Goal: Use online tool/utility: Utilize a website feature to perform a specific function

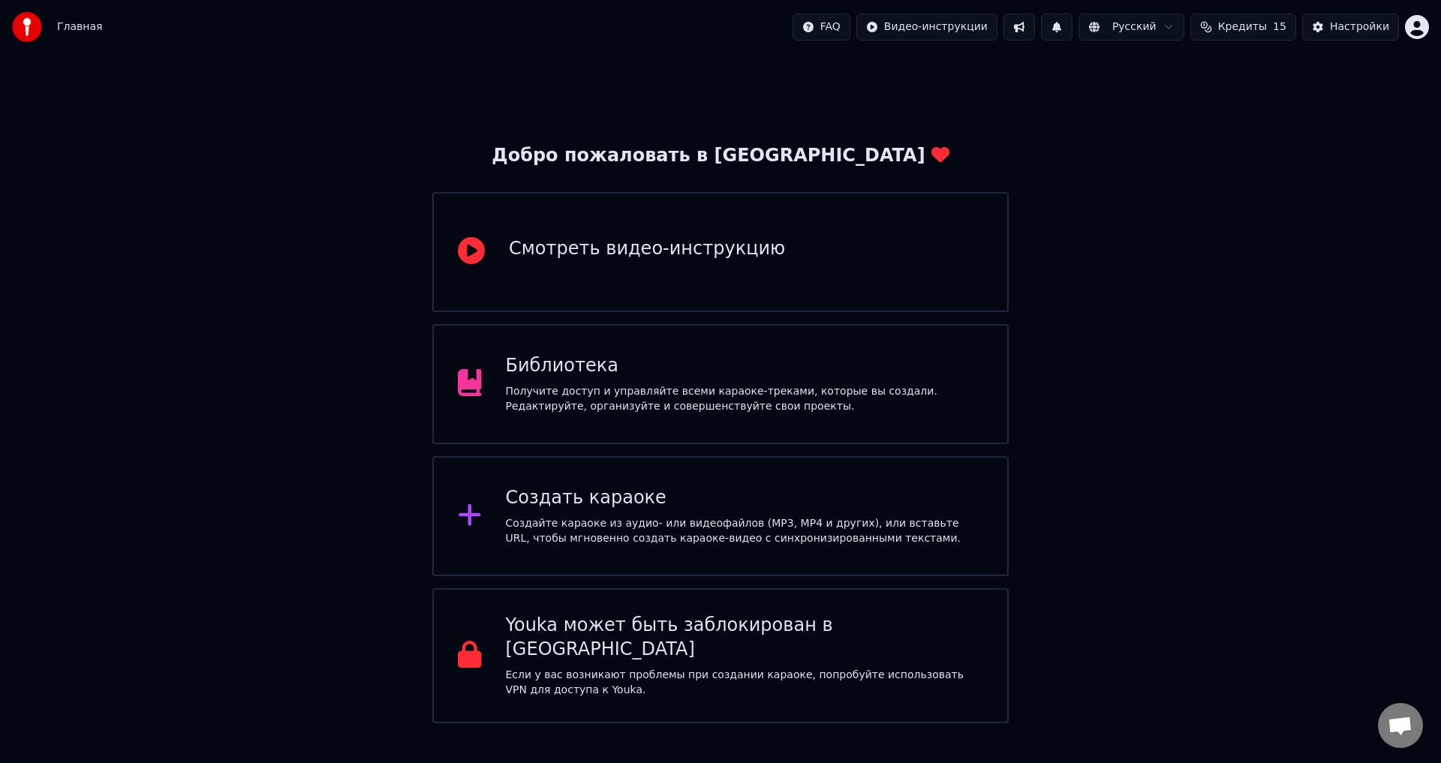
click at [608, 504] on div "Создать караоке" at bounding box center [745, 498] width 478 height 24
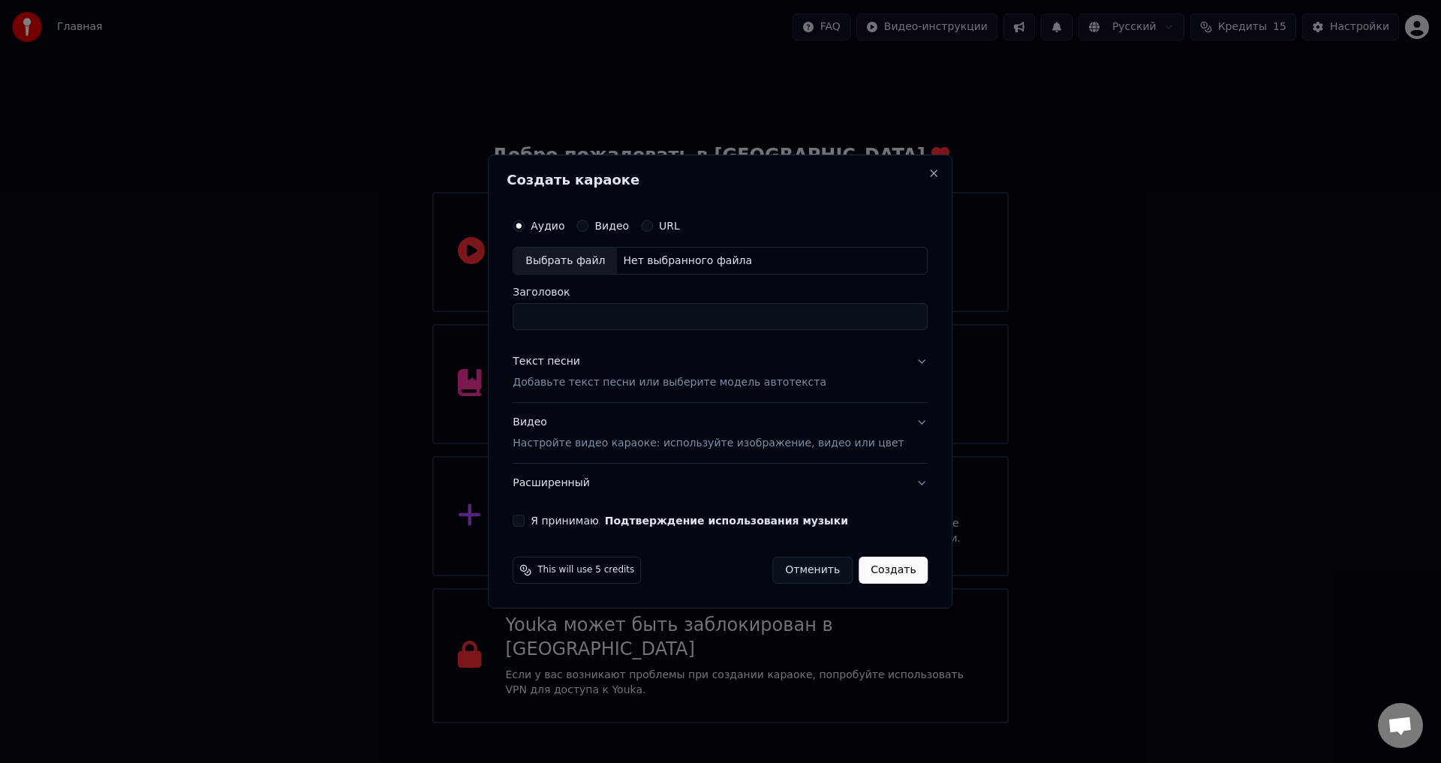
click at [588, 259] on div "Выбрать файл" at bounding box center [565, 261] width 104 height 27
type input "**********"
click at [585, 381] on p "Добавьте текст песни или выберите модель автотекста" at bounding box center [670, 383] width 314 height 15
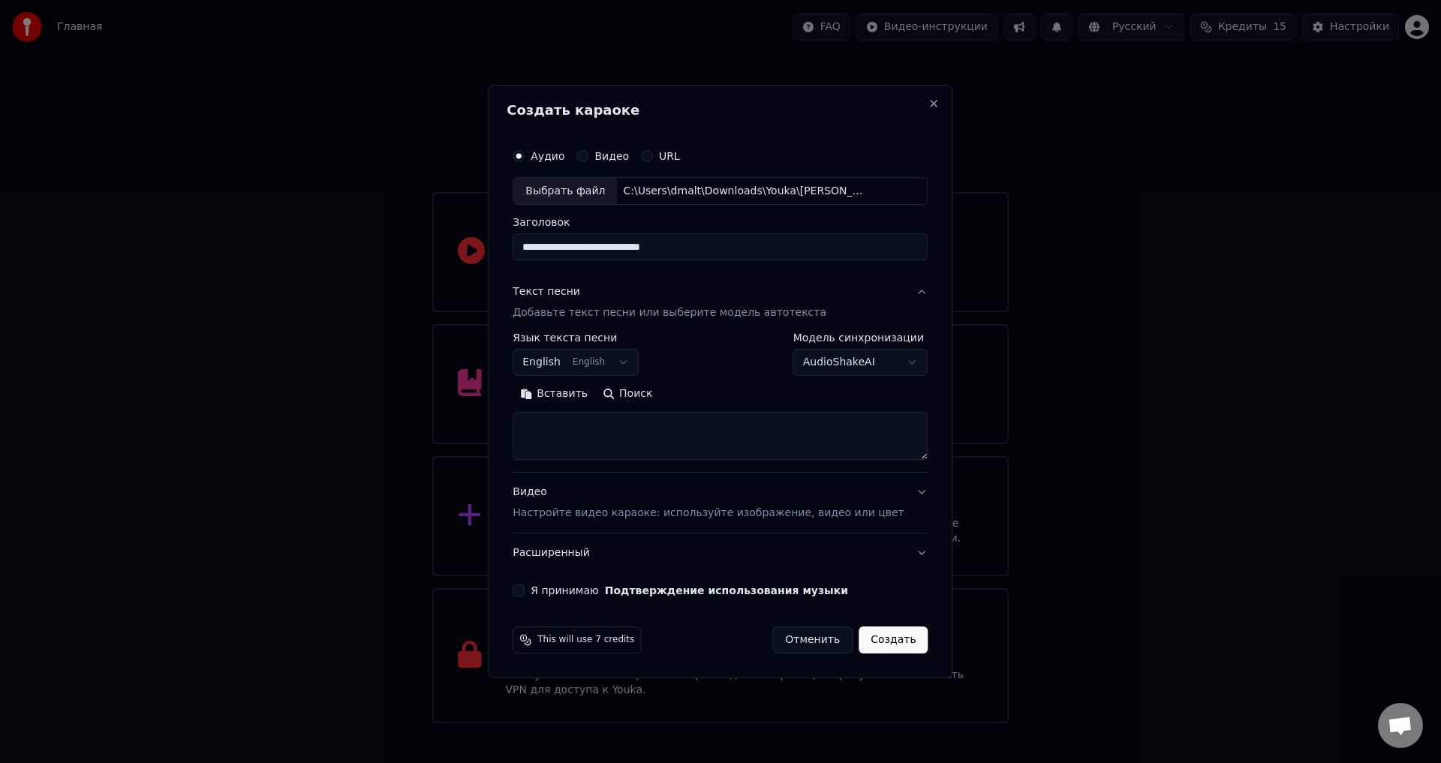
click at [630, 359] on button "English English" at bounding box center [576, 363] width 126 height 27
select select "**"
click at [574, 397] on button "Вставить" at bounding box center [554, 395] width 83 height 24
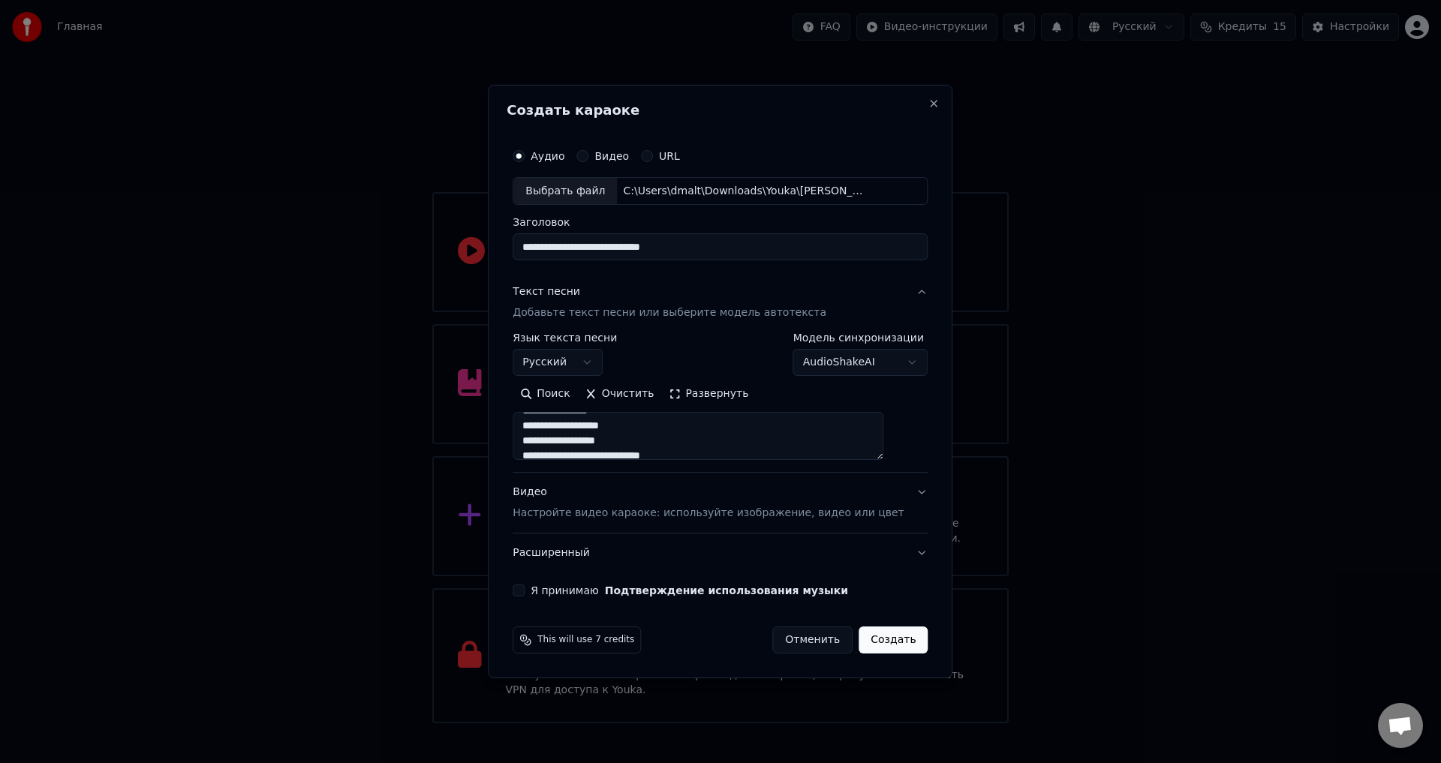
click at [754, 510] on p "Настройте видео караоке: используйте изображение, видео или цвет" at bounding box center [708, 513] width 391 height 15
type textarea "**********"
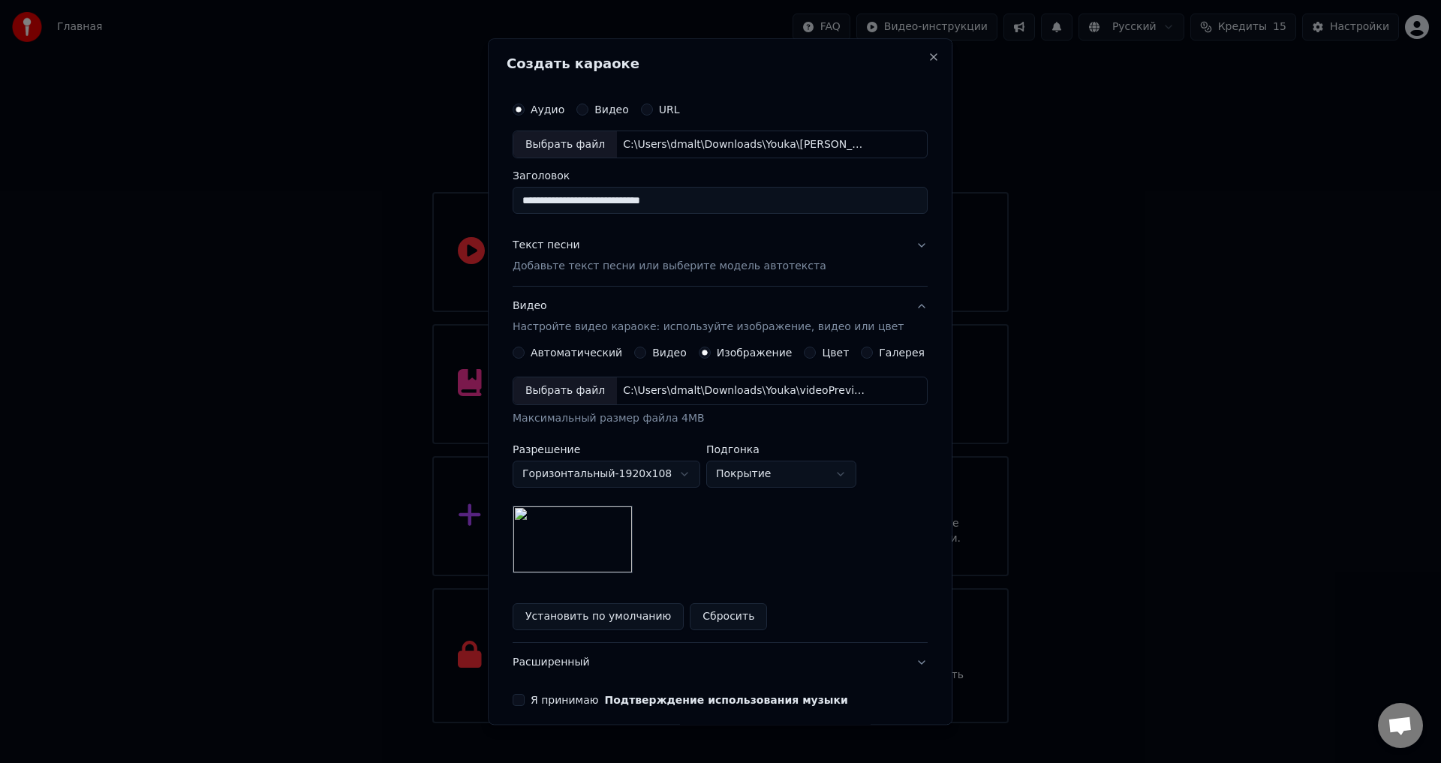
click at [589, 398] on div "Выбрать файл" at bounding box center [565, 391] width 104 height 27
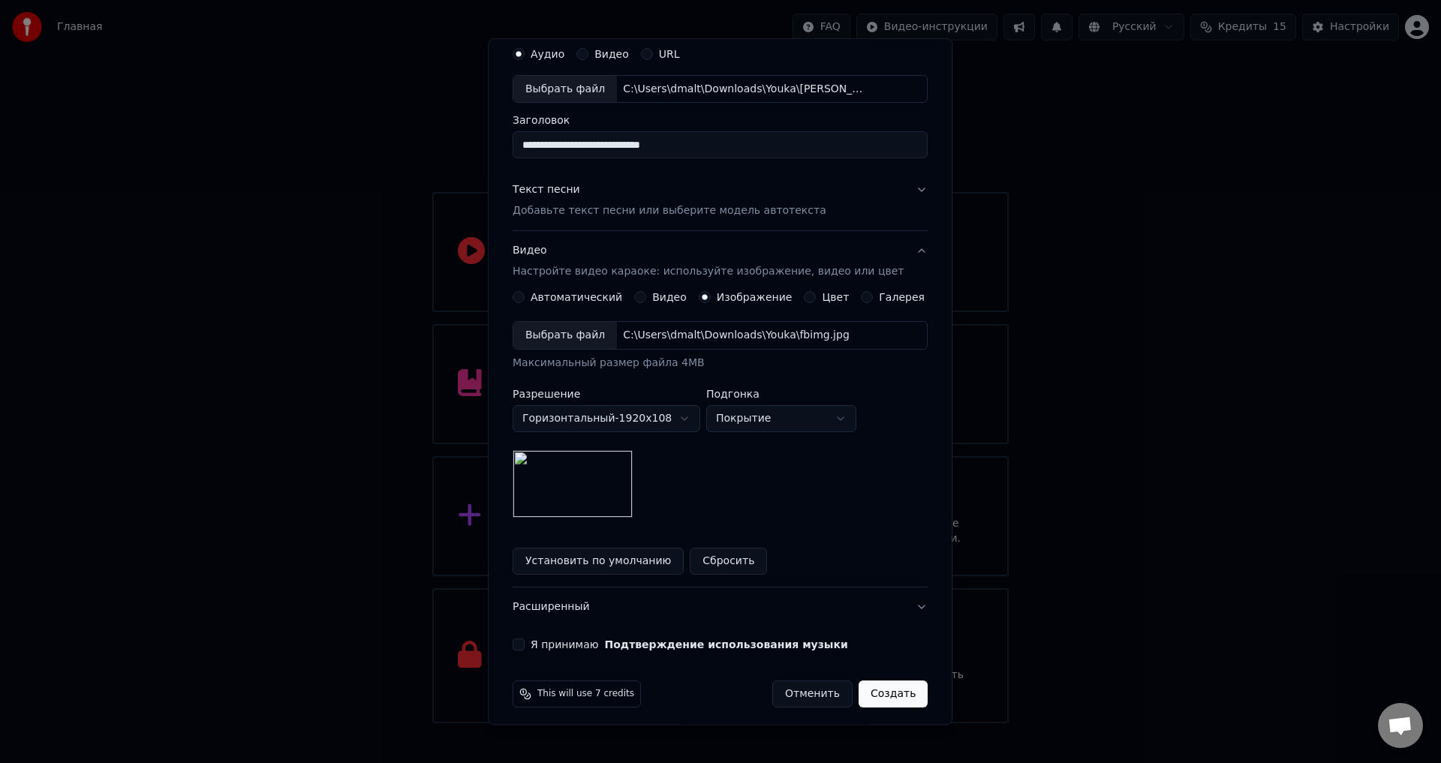
scroll to position [63, 0]
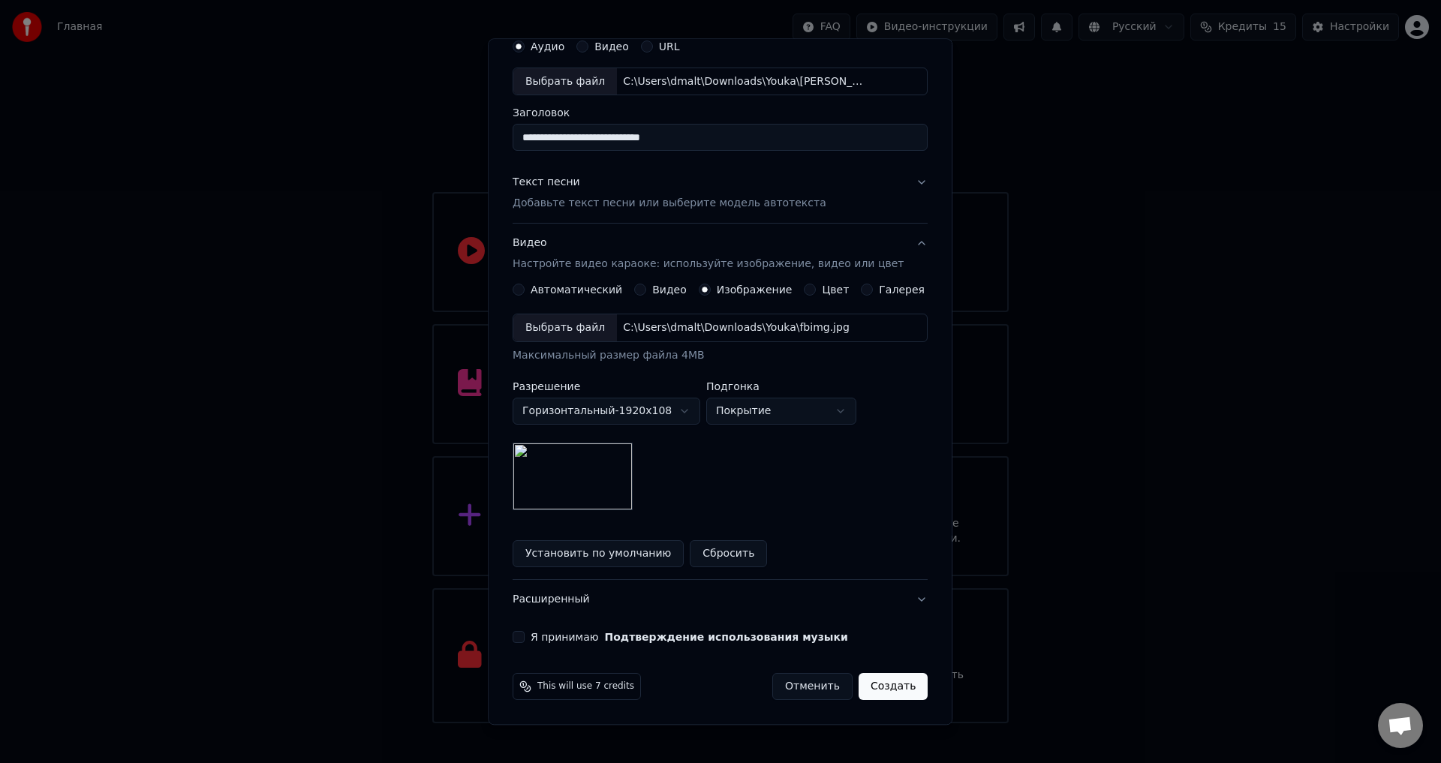
click at [525, 638] on button "Я принимаю Подтверждение использования музыки" at bounding box center [519, 638] width 12 height 12
click at [884, 690] on button "Создать" at bounding box center [893, 687] width 69 height 27
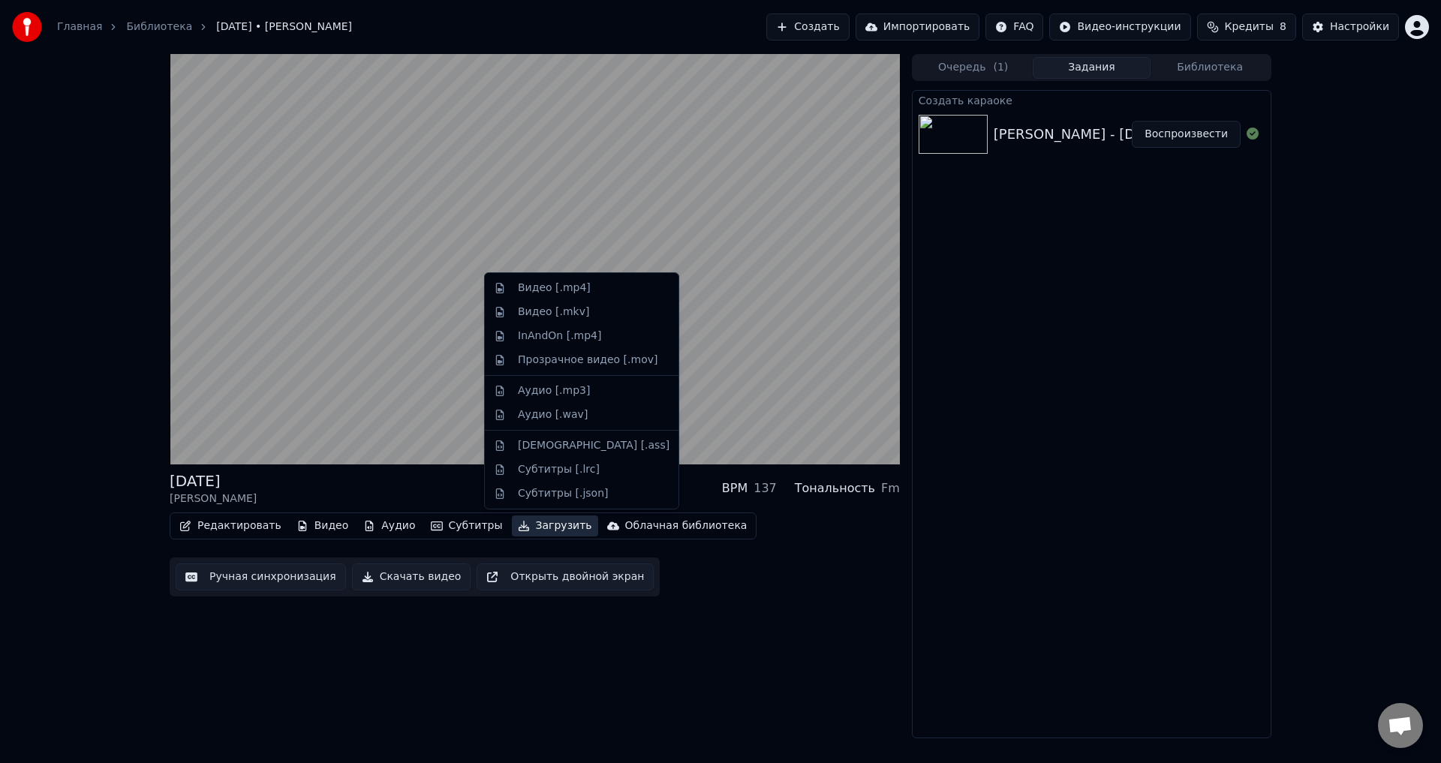
click at [512, 526] on button "Загрузить" at bounding box center [555, 526] width 86 height 21
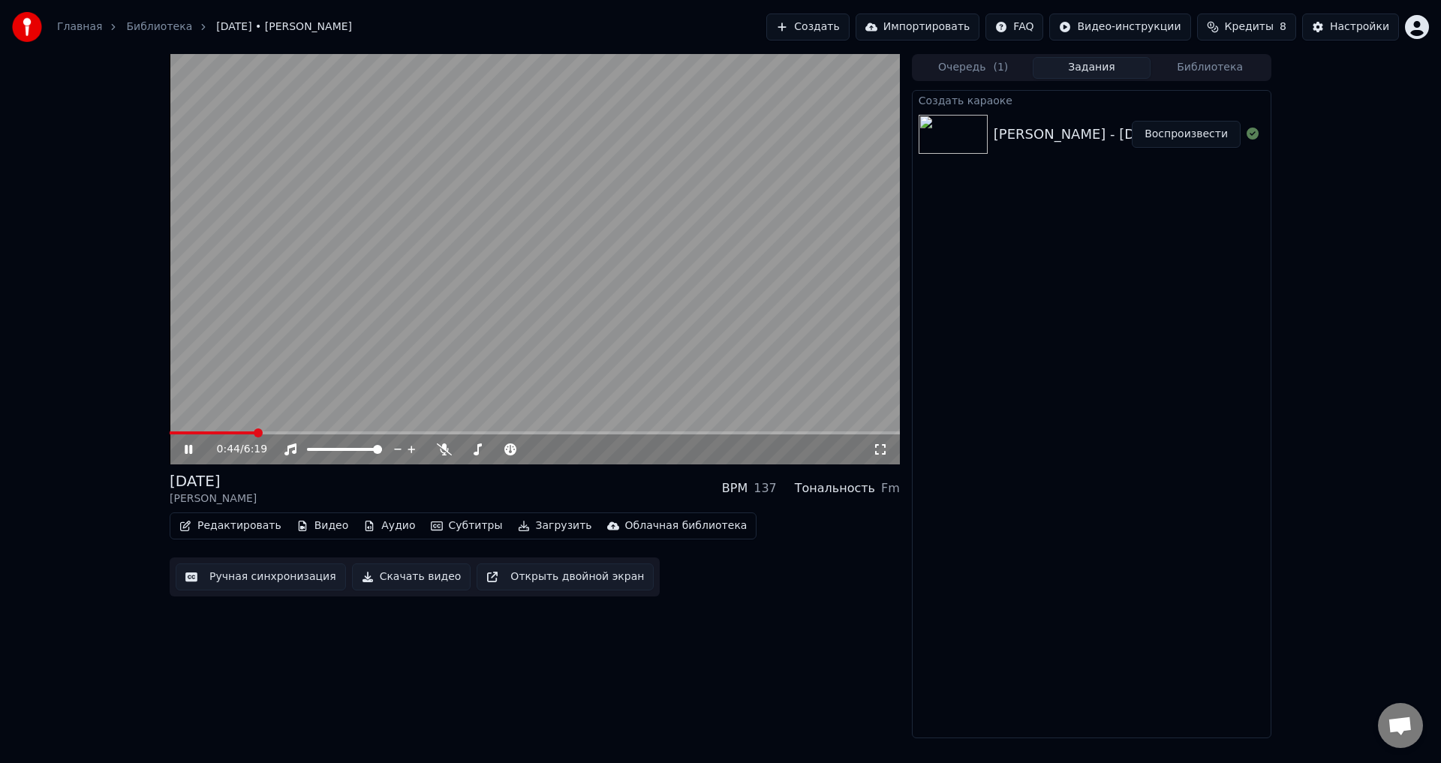
click at [378, 578] on button "Скачать видео" at bounding box center [411, 577] width 119 height 27
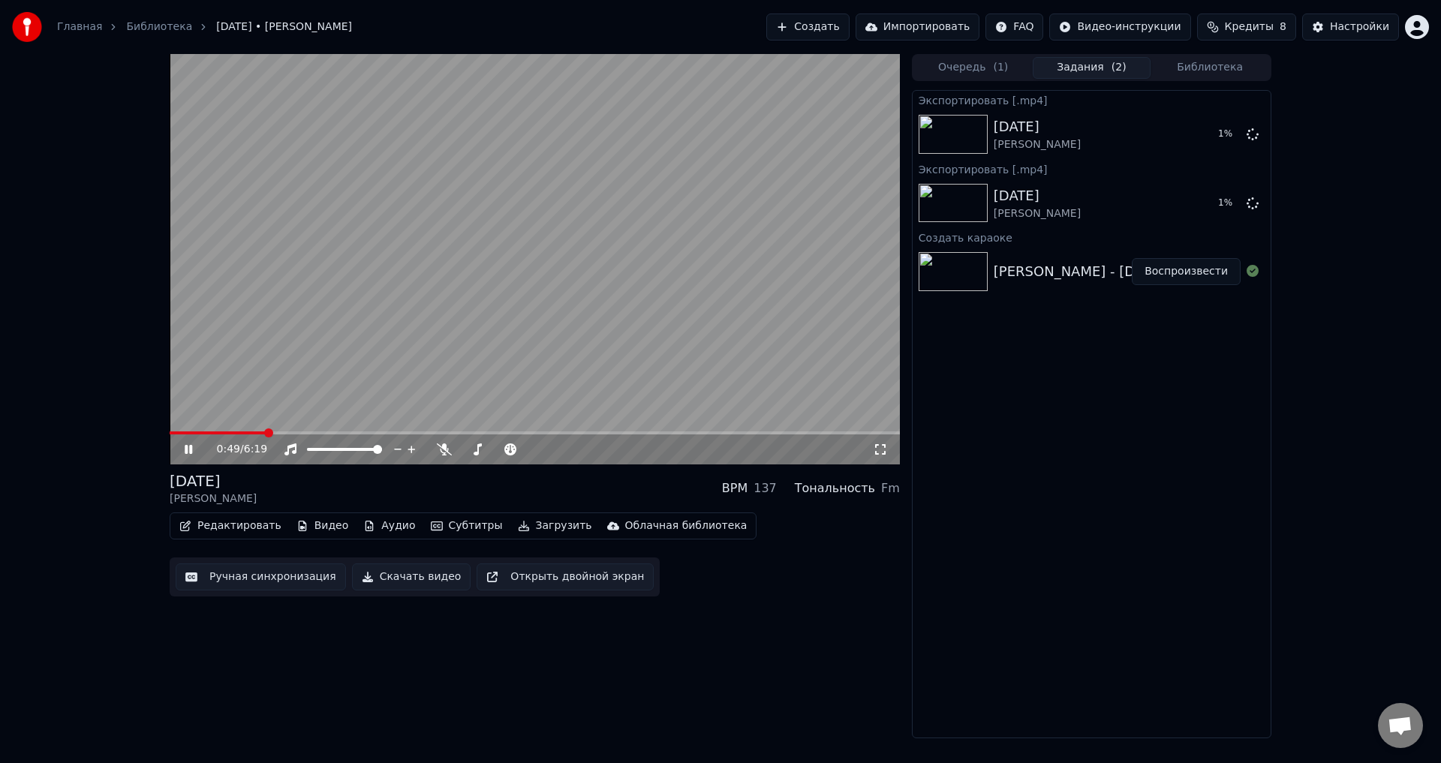
click at [189, 448] on icon at bounding box center [199, 450] width 35 height 12
click at [849, 26] on button "Создать" at bounding box center [807, 27] width 83 height 27
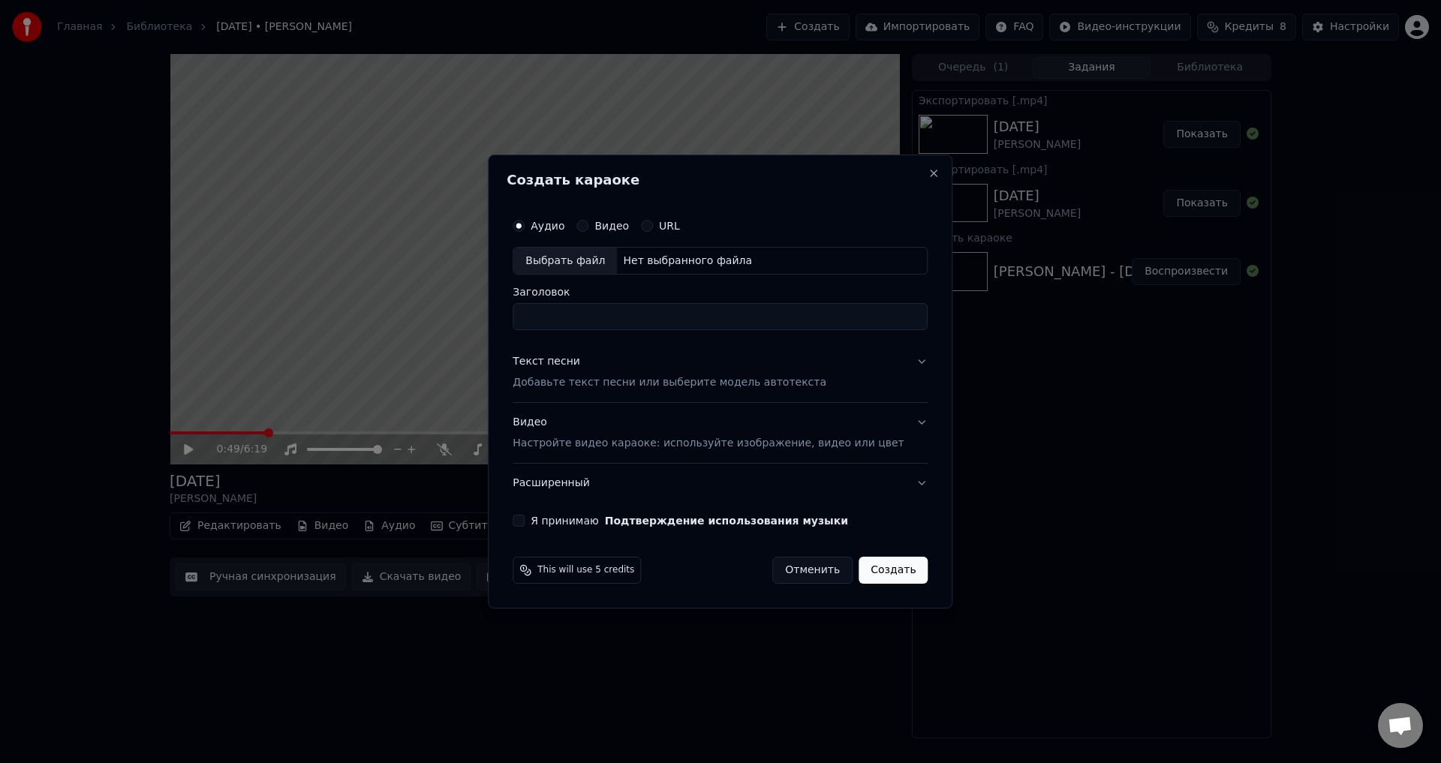
click at [591, 260] on div "Выбрать файл" at bounding box center [565, 261] width 104 height 27
type input "**********"
click at [573, 363] on div "Текст песни" at bounding box center [547, 362] width 68 height 15
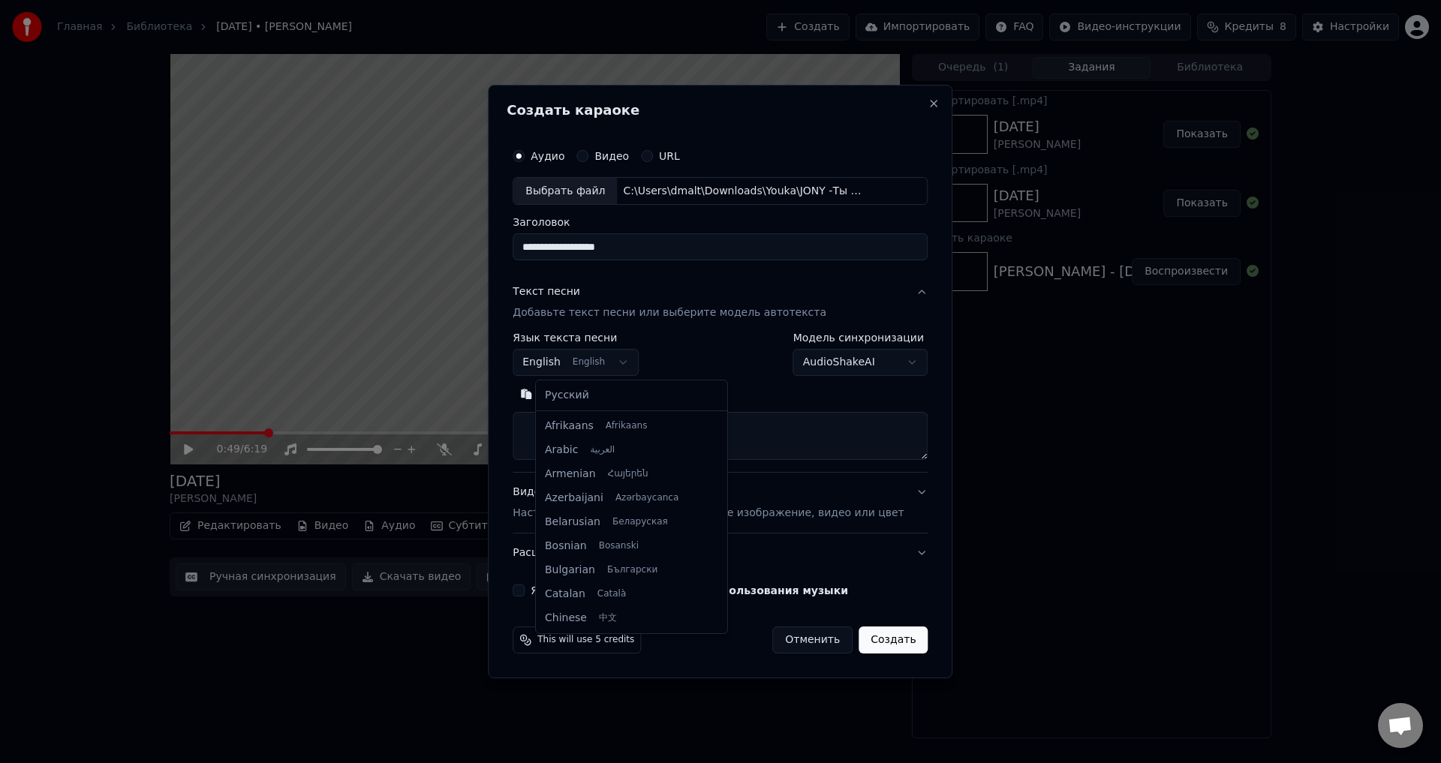
click at [622, 362] on body "Главная Библиотека [DATE] • [PERSON_NAME] Создать Импортировать FAQ Видео-инстр…" at bounding box center [720, 381] width 1441 height 763
select select "**"
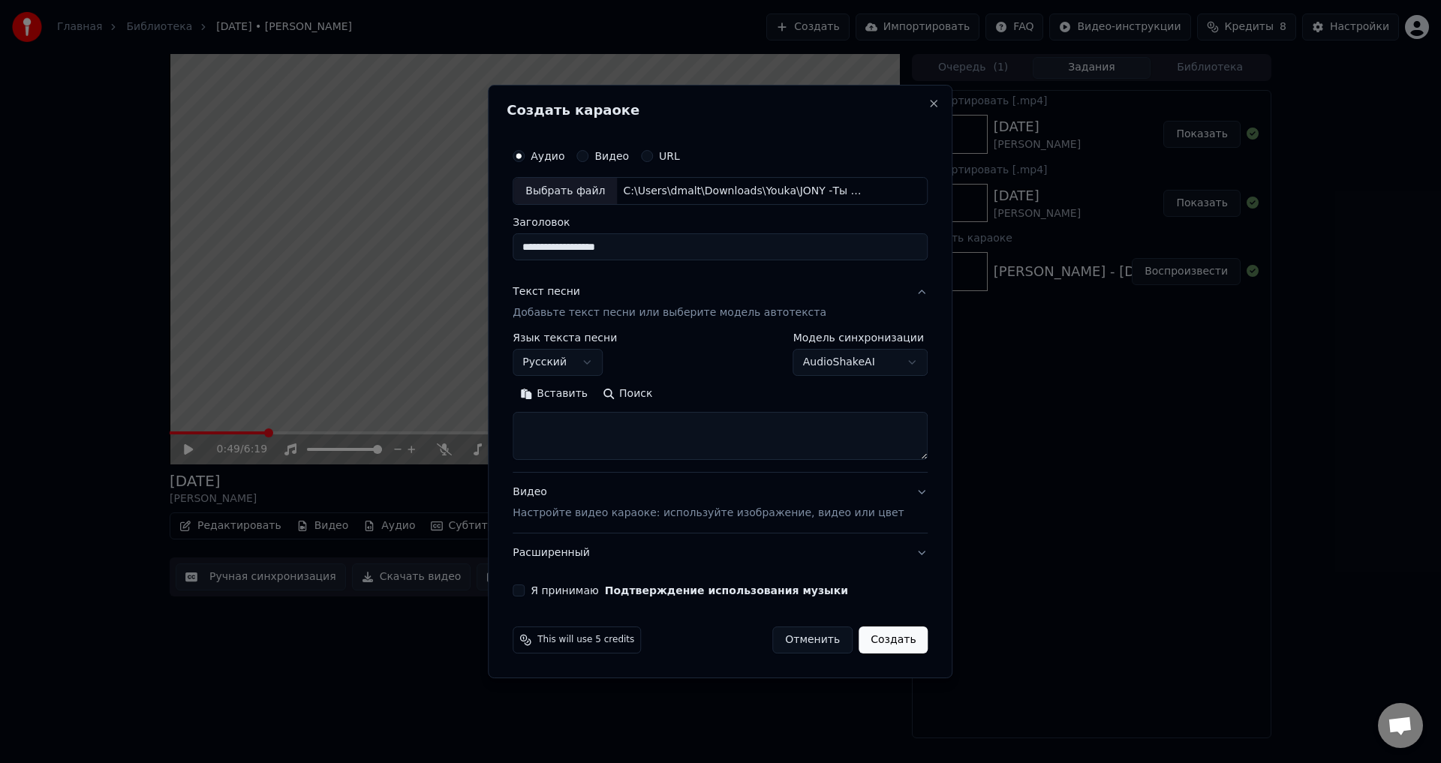
click at [583, 395] on button "Вставить" at bounding box center [554, 395] width 83 height 24
click at [902, 491] on button "Видео Настройте видео караоке: используйте изображение, видео или цвет" at bounding box center [720, 504] width 415 height 60
type textarea "**********"
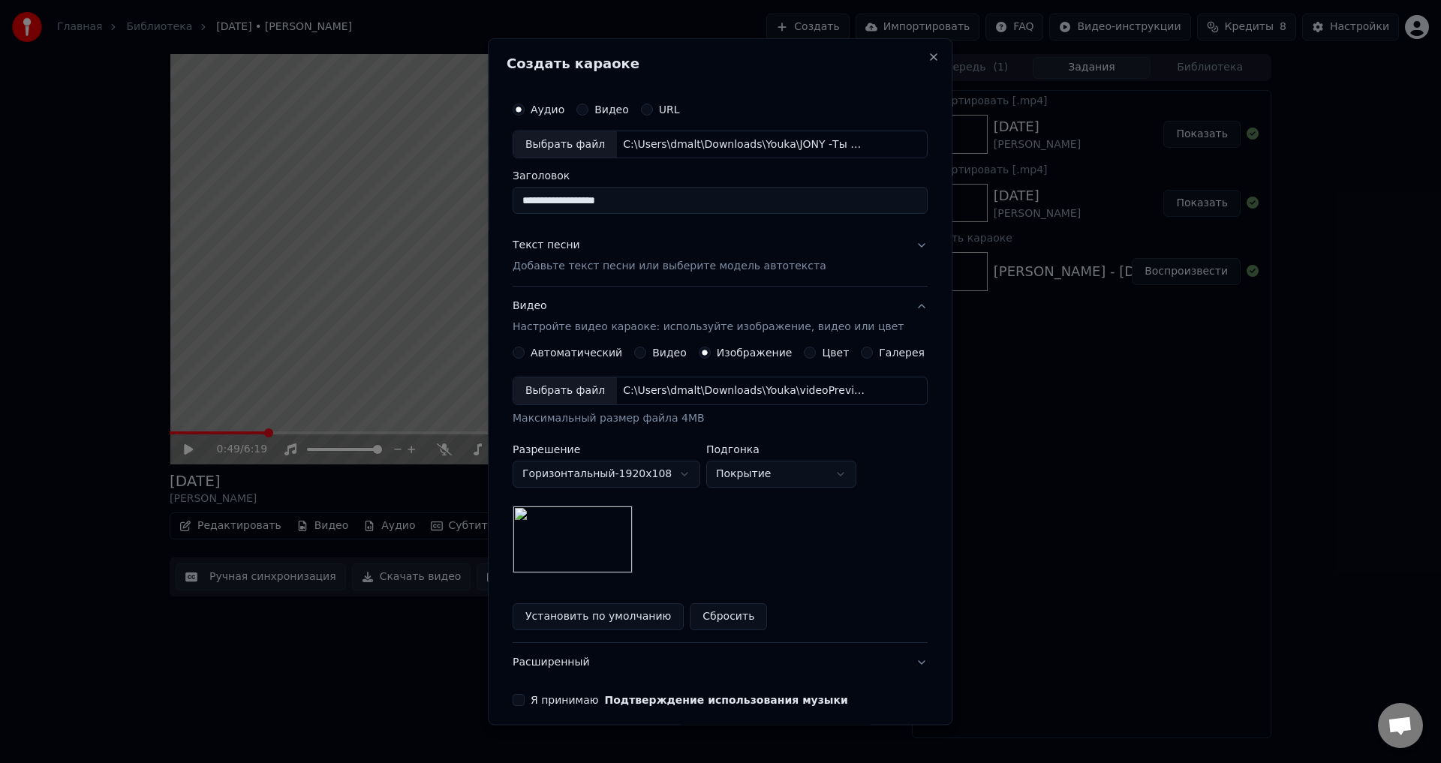
click at [585, 394] on div "Выбрать файл" at bounding box center [565, 391] width 104 height 27
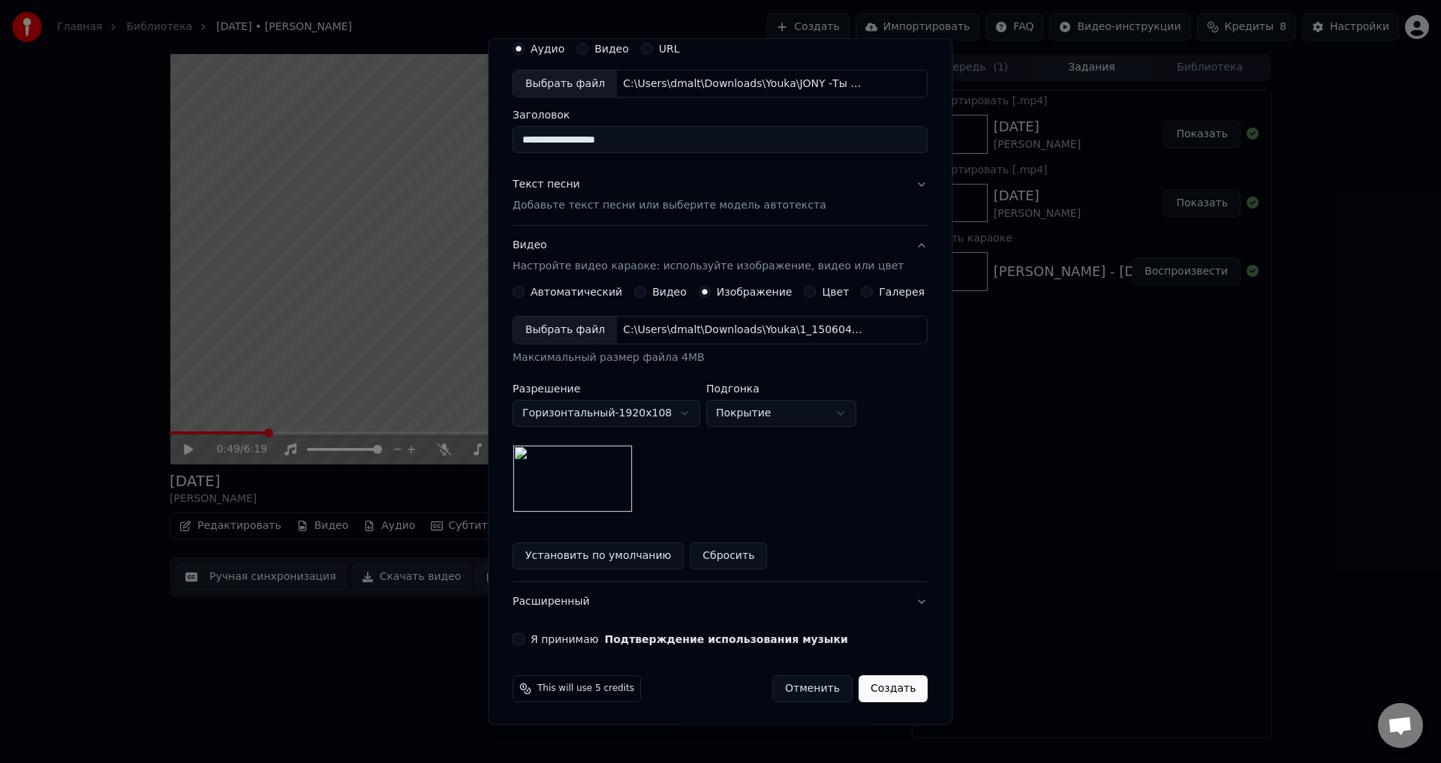
scroll to position [63, 0]
click at [525, 634] on button "Я принимаю Подтверждение использования музыки" at bounding box center [519, 638] width 12 height 12
click at [865, 688] on button "Создать" at bounding box center [893, 687] width 69 height 27
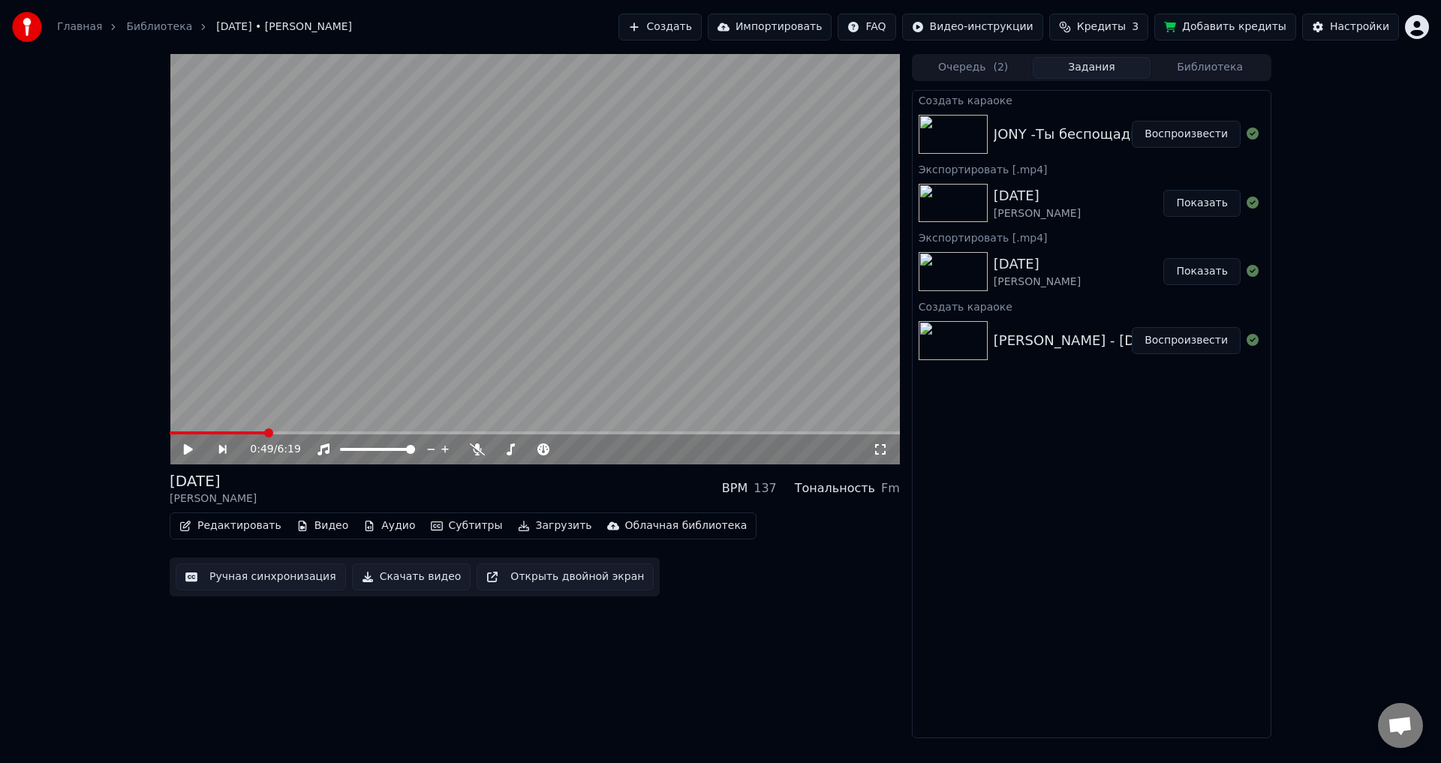
click at [1172, 137] on button "Воспроизвести" at bounding box center [1186, 134] width 109 height 27
click at [191, 453] on icon at bounding box center [189, 449] width 8 height 9
click at [376, 579] on button "Скачать видео" at bounding box center [411, 577] width 119 height 27
